Goal: Use online tool/utility: Utilize a website feature to perform a specific function

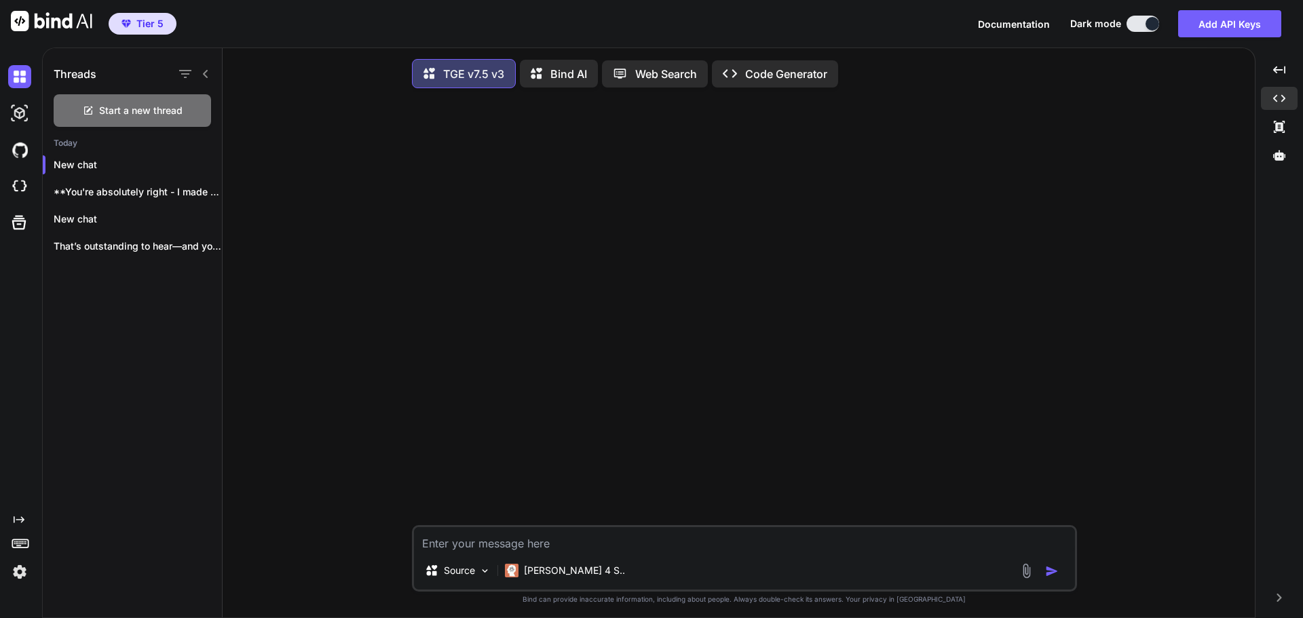
scroll to position [7, 0]
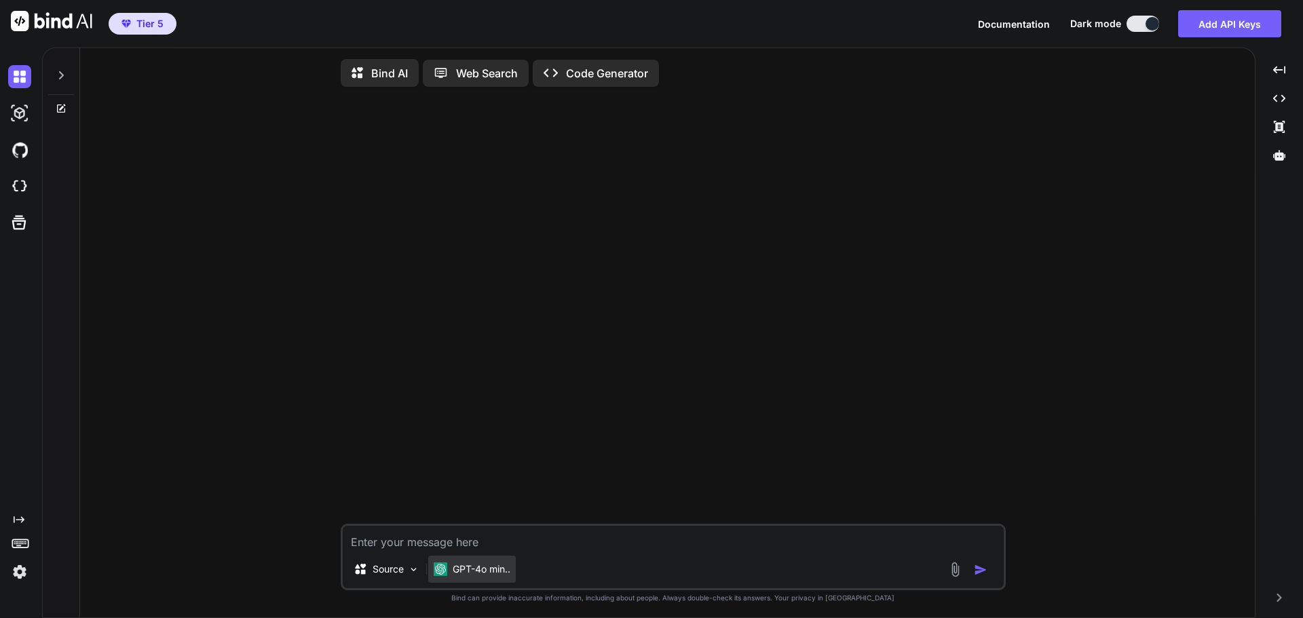
click at [487, 567] on p "GPT-4o min.." at bounding box center [482, 570] width 58 height 14
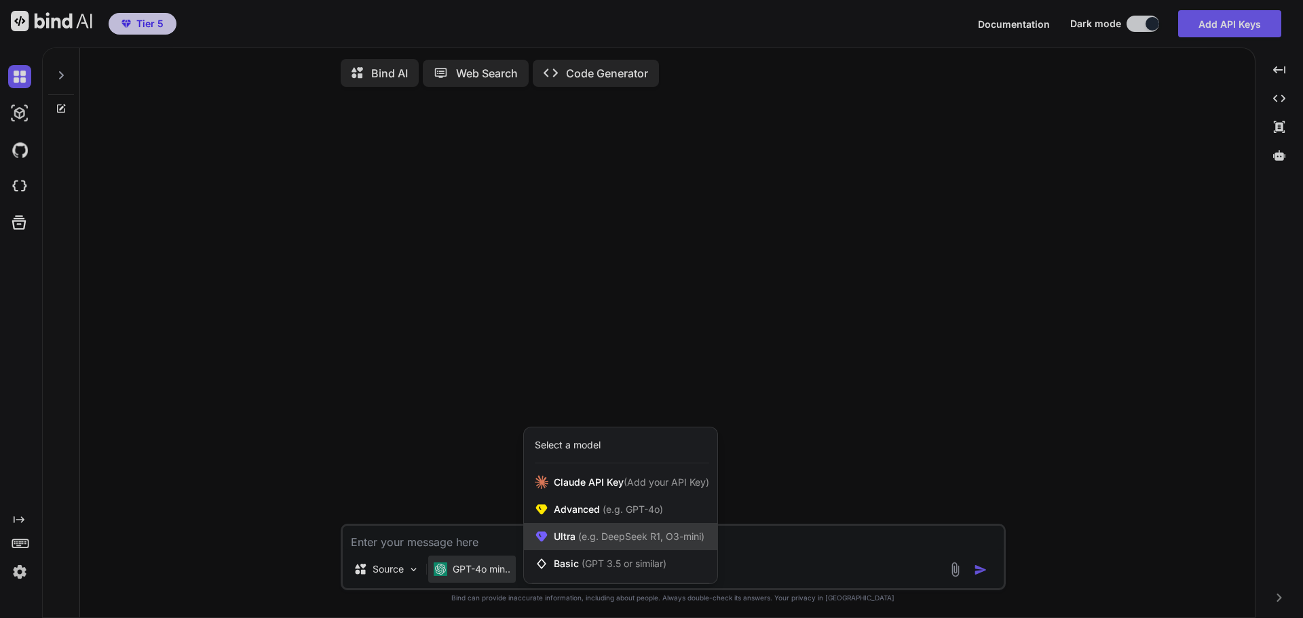
click at [572, 536] on span "Ultra (e.g. DeepSeek R1, O3-mini)" at bounding box center [629, 537] width 151 height 14
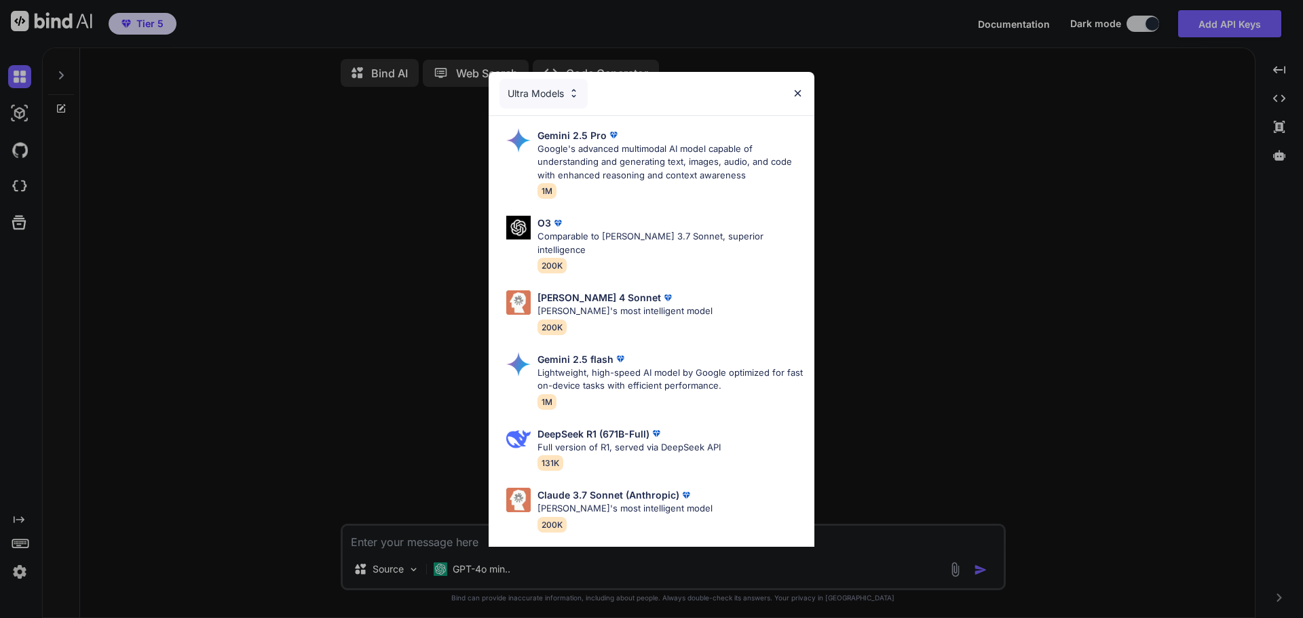
click at [927, 272] on div "Ultra Models Gemini 2.5 Pro Google's advanced multimodal AI model capable of un…" at bounding box center [651, 309] width 1303 height 618
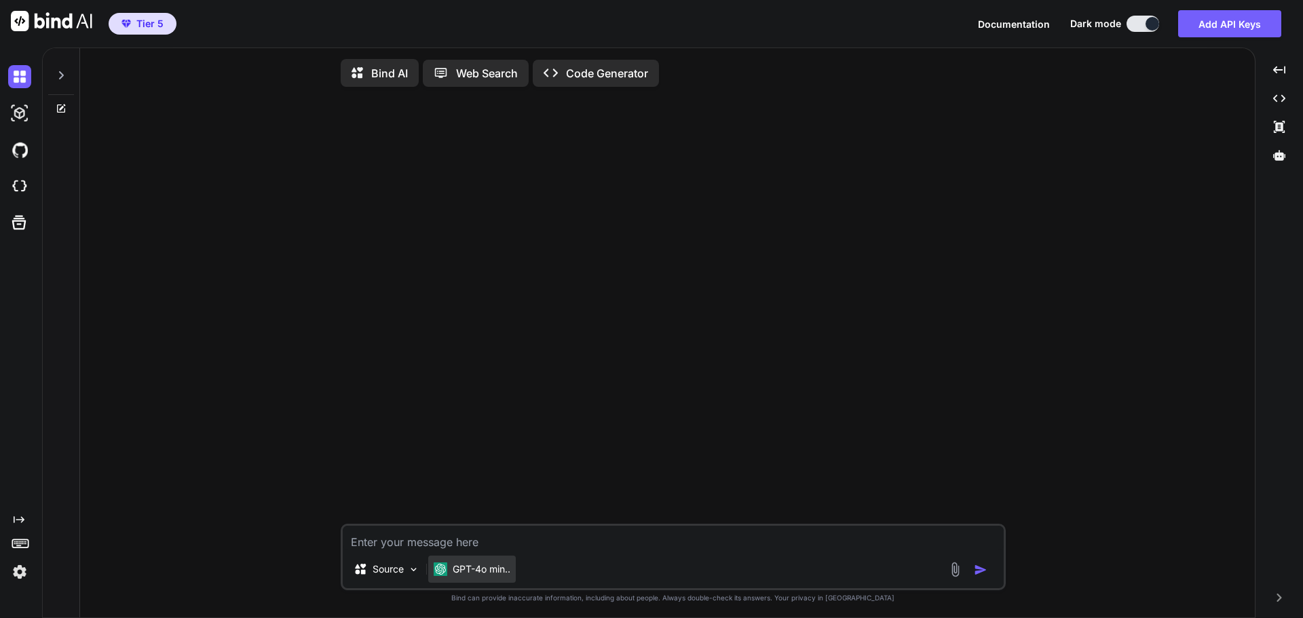
click at [493, 567] on p "GPT-4o min.." at bounding box center [482, 570] width 58 height 14
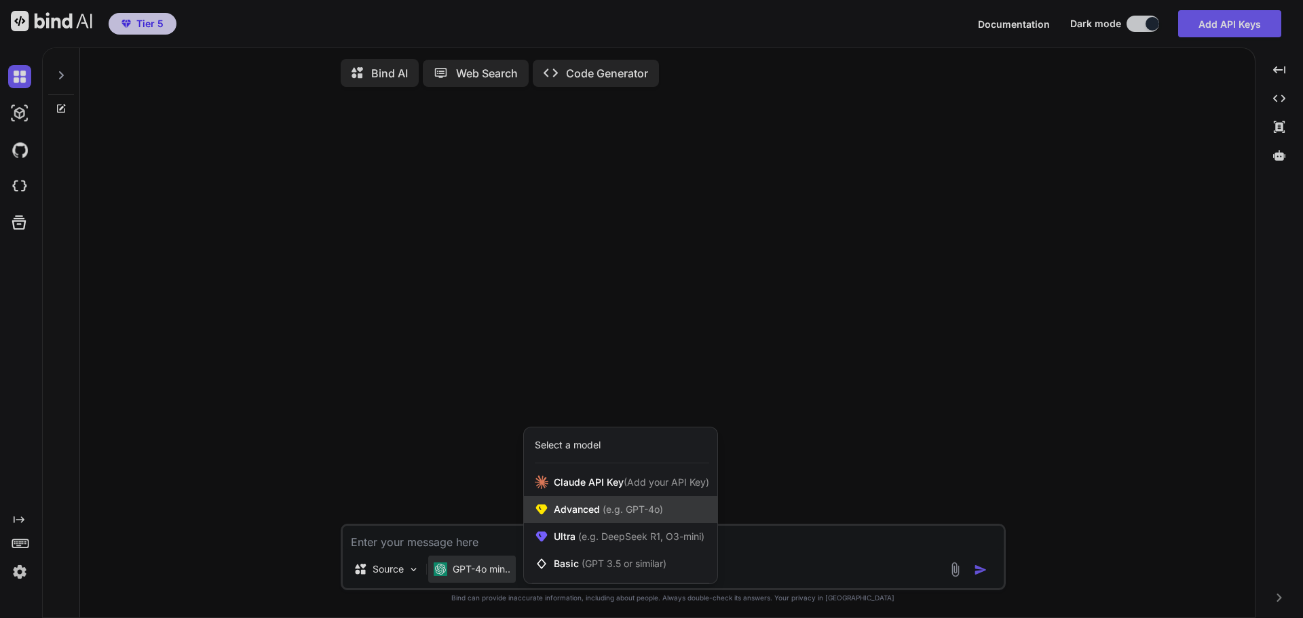
click at [607, 512] on span "(e.g. GPT-4o)" at bounding box center [631, 510] width 63 height 12
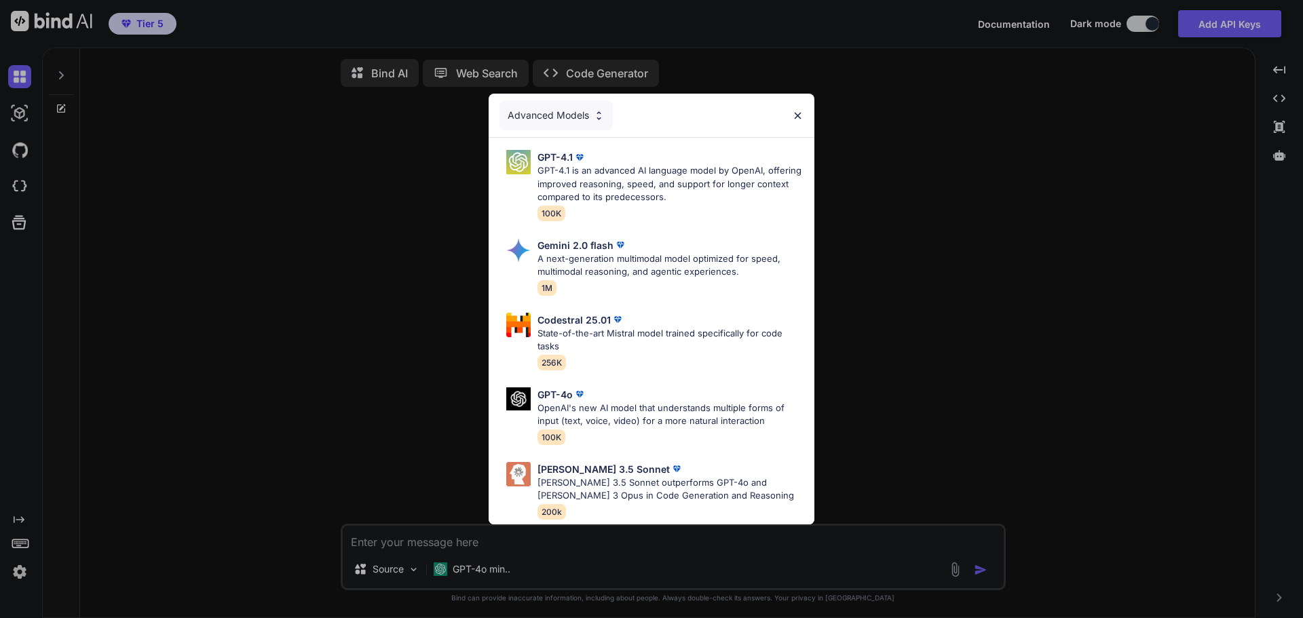
click at [460, 566] on div "Advanced Models GPT-4.1 GPT-4.1 is an advanced AI language model by OpenAI, off…" at bounding box center [651, 309] width 1303 height 618
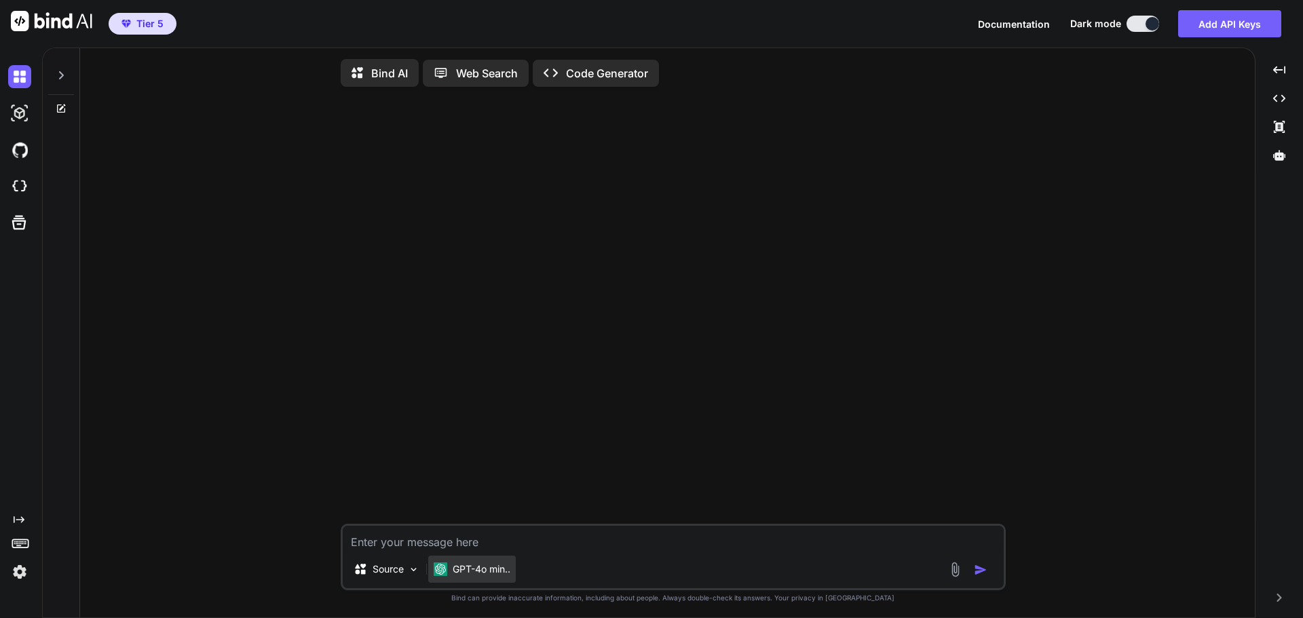
click at [467, 563] on div "GPT-4o min.." at bounding box center [472, 569] width 88 height 27
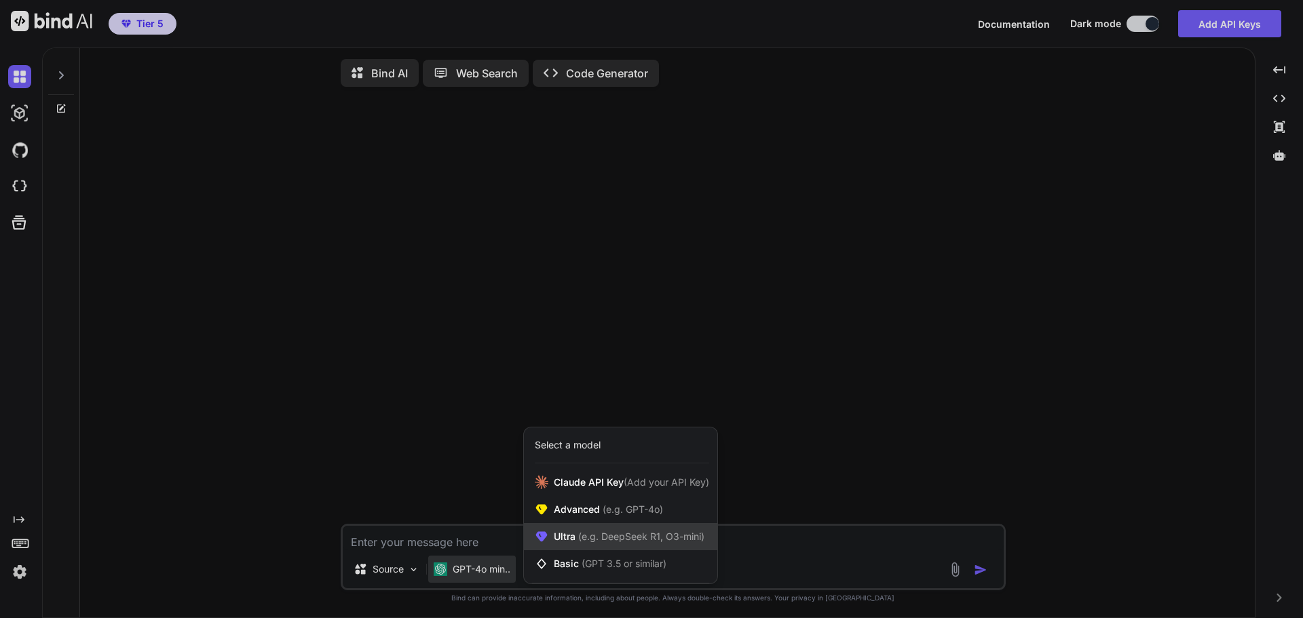
click at [633, 540] on span "(e.g. DeepSeek R1, O3-mini)" at bounding box center [640, 537] width 129 height 12
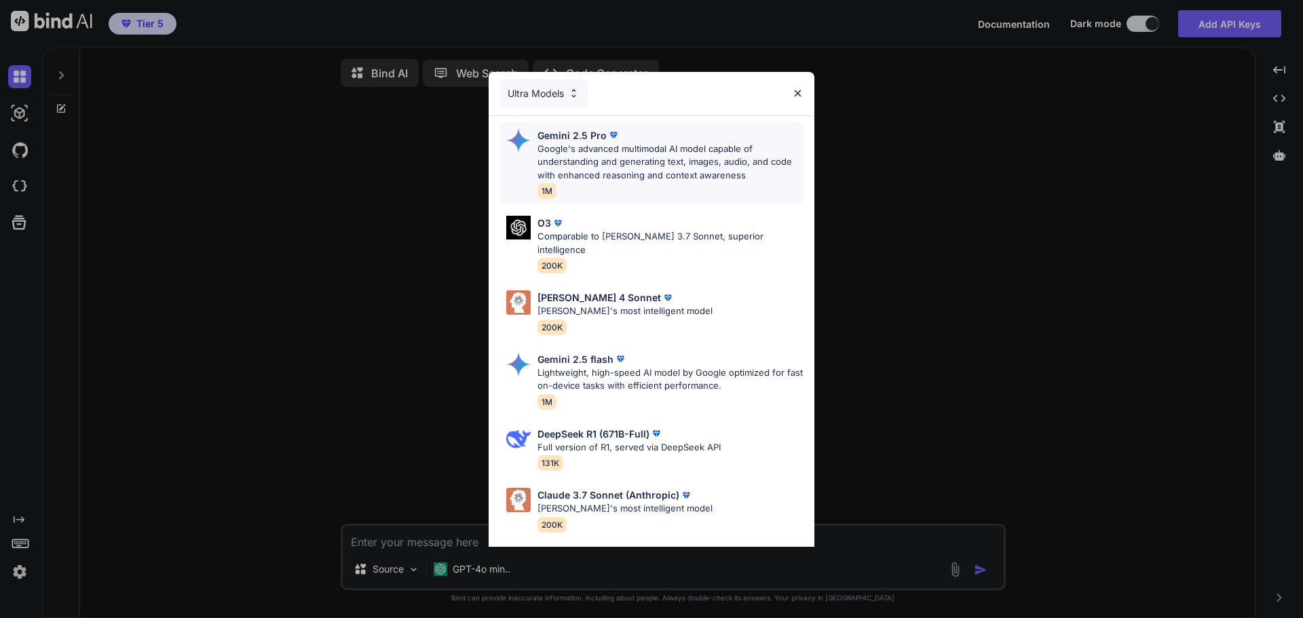
click at [642, 143] on p "Google's advanced multimodal AI model capable of understanding and generating t…" at bounding box center [671, 163] width 266 height 40
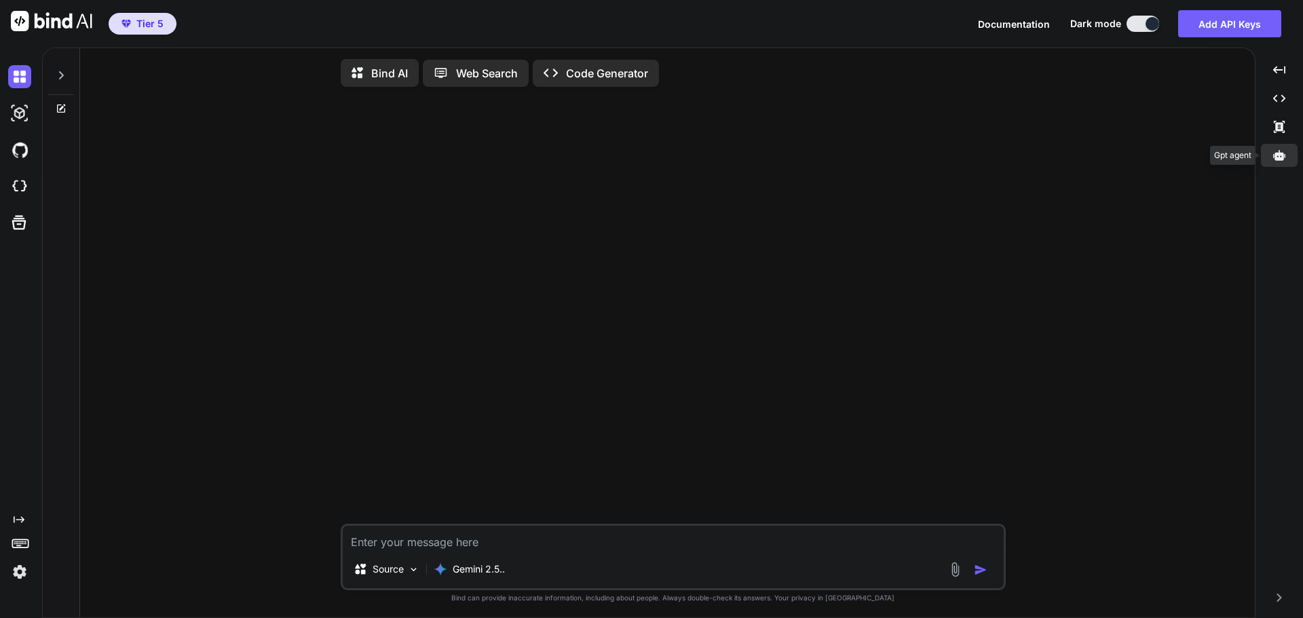
click at [1276, 157] on icon at bounding box center [1279, 155] width 12 height 10
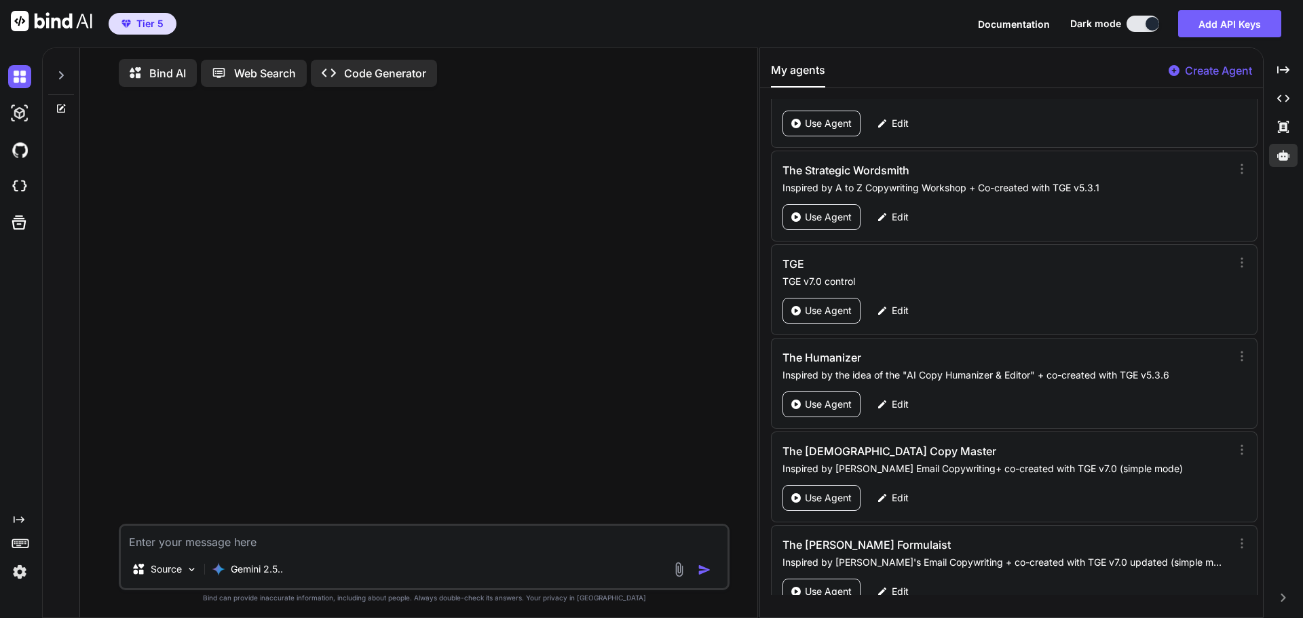
scroll to position [63952, 0]
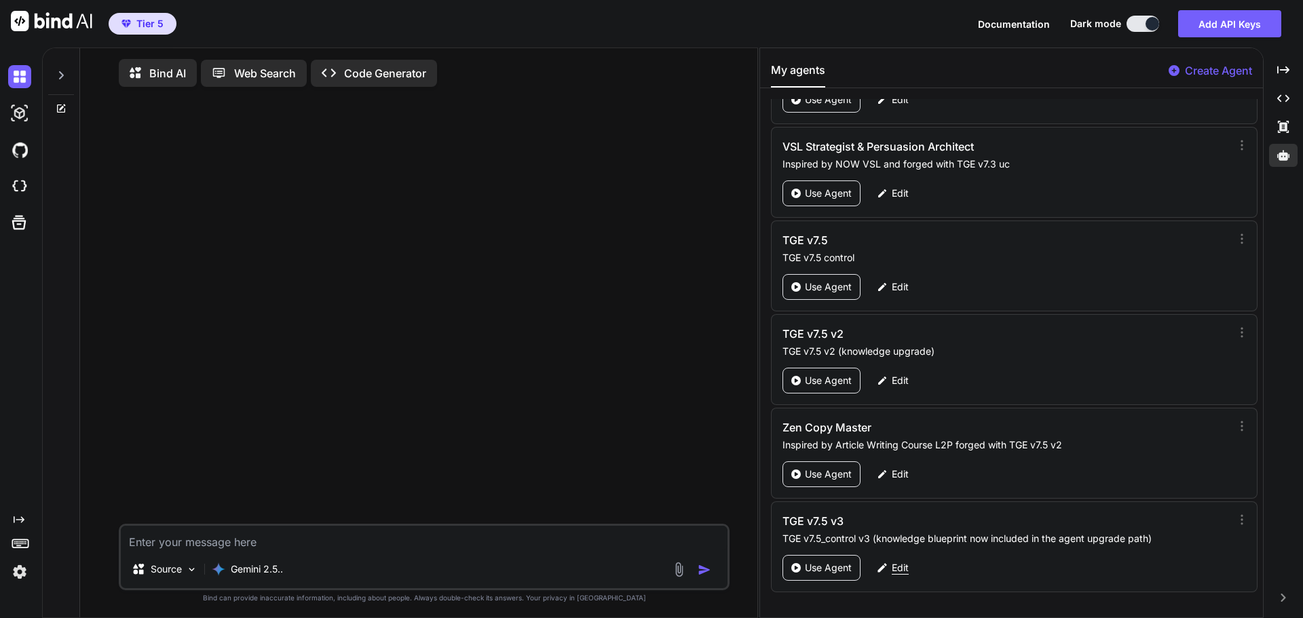
click at [897, 561] on p "Edit" at bounding box center [900, 568] width 17 height 14
type textarea "x"
